Goal: Navigation & Orientation: Find specific page/section

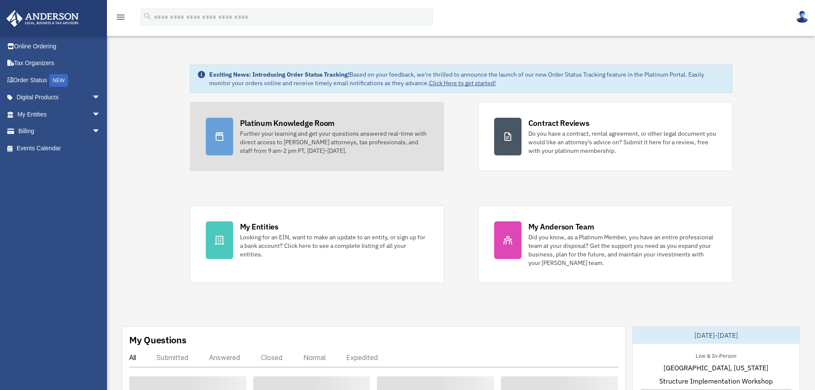
click at [322, 133] on div "Further your learning and get your questions answered real-time with direct acc…" at bounding box center [334, 142] width 188 height 26
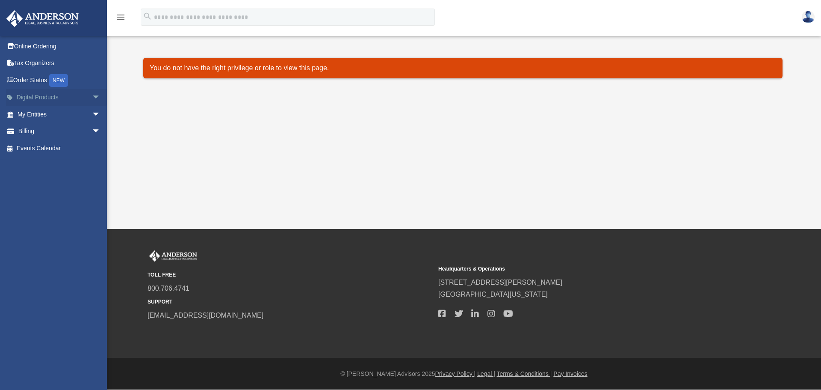
click at [61, 99] on link "Digital Products arrow_drop_down" at bounding box center [59, 97] width 107 height 17
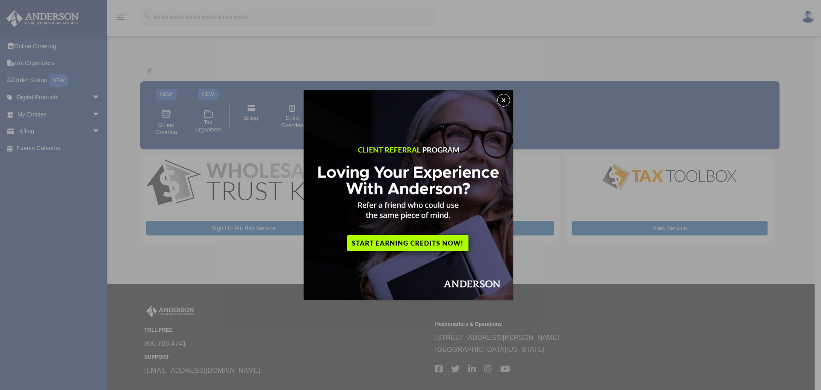
click at [508, 101] on button "x" at bounding box center [503, 100] width 13 height 13
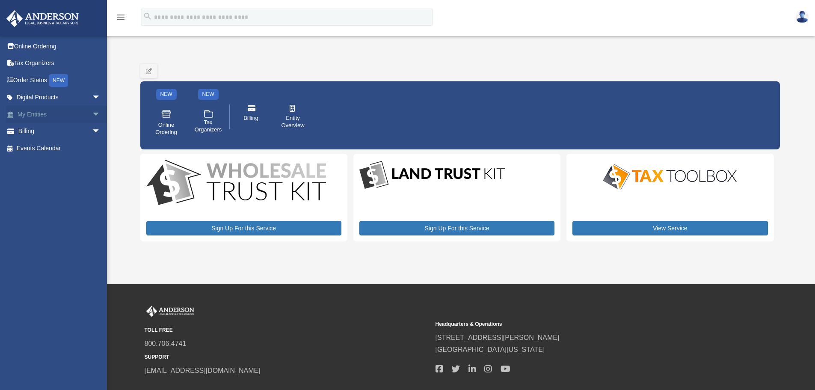
click at [45, 113] on link "My Entities arrow_drop_down" at bounding box center [59, 114] width 107 height 17
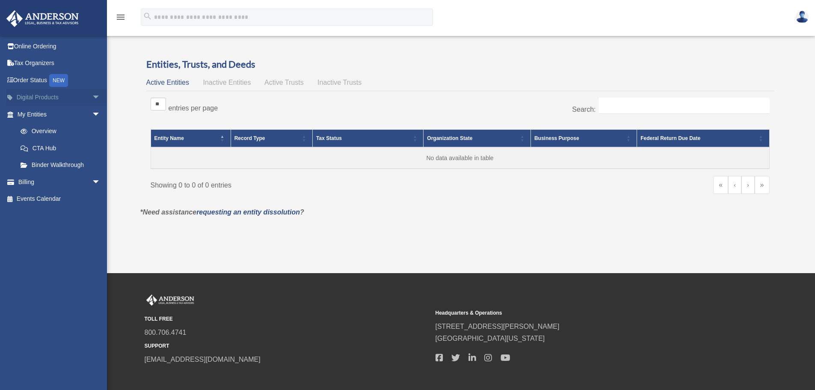
click at [47, 93] on link "Digital Products arrow_drop_down" at bounding box center [59, 97] width 107 height 17
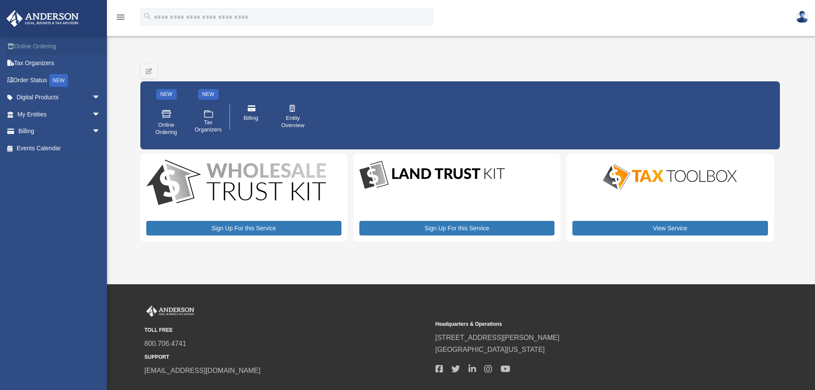
click at [52, 49] on link "Online Ordering" at bounding box center [59, 46] width 107 height 17
